Goal: Task Accomplishment & Management: Manage account settings

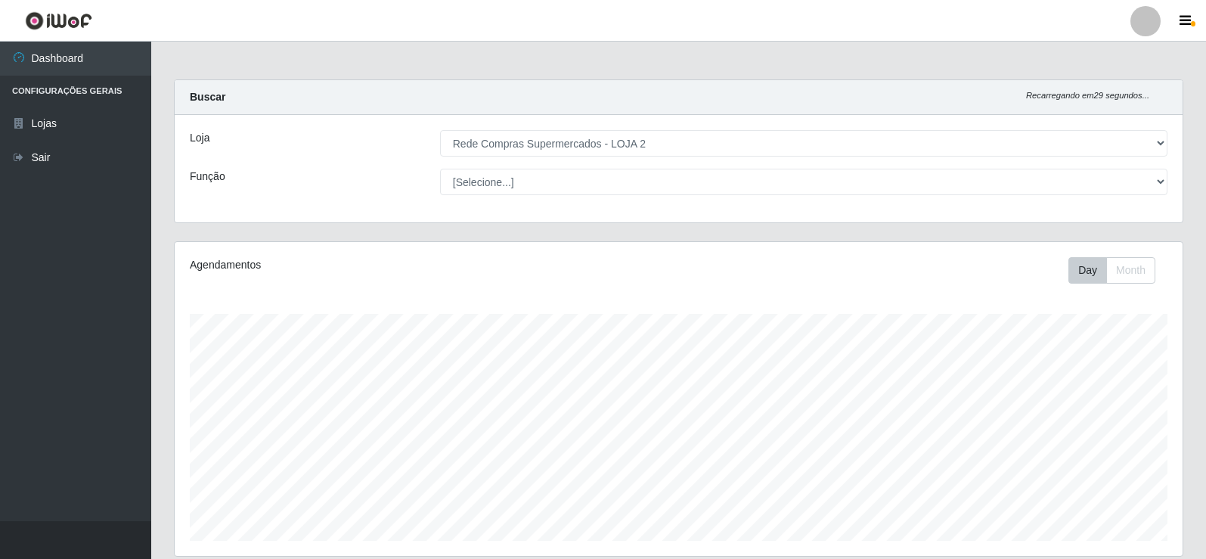
select select "161"
click at [70, 141] on link "Sair" at bounding box center [75, 158] width 151 height 34
